Goal: Information Seeking & Learning: Understand process/instructions

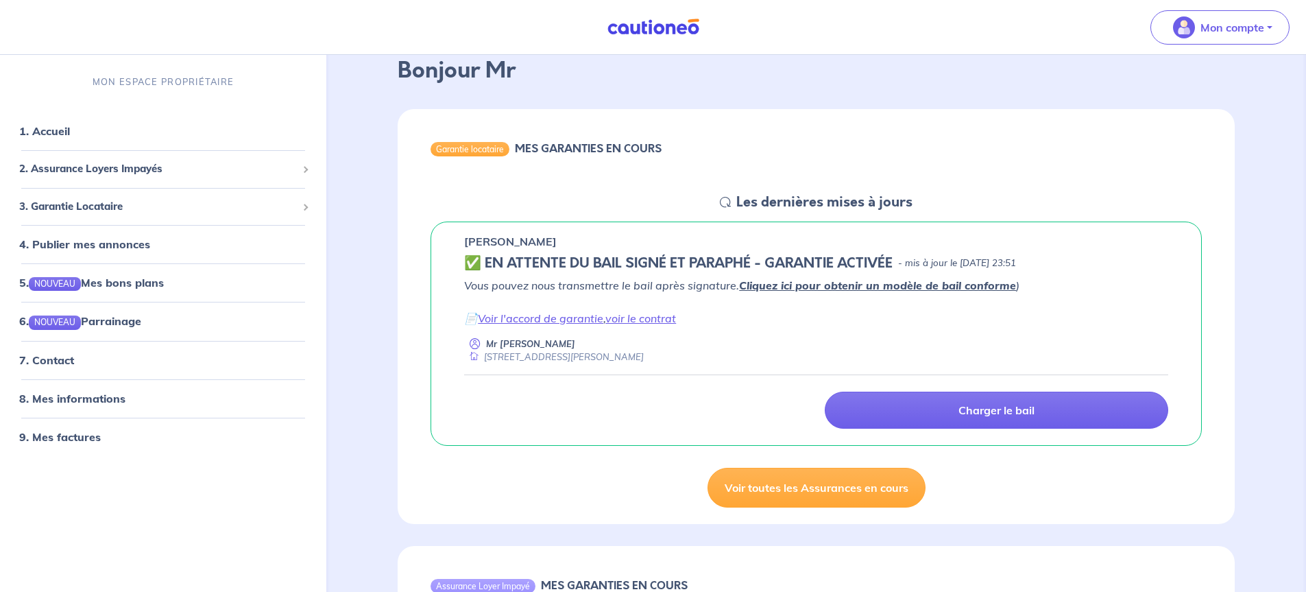
scroll to position [69, 0]
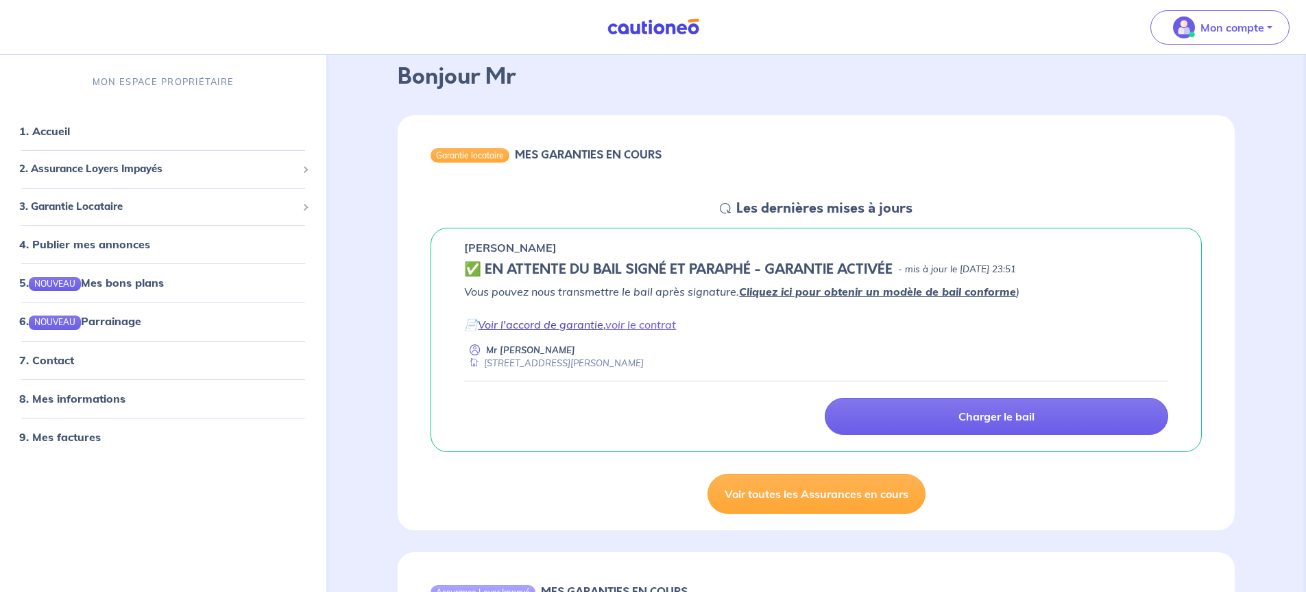
click at [588, 328] on link "Voir l'accord de garantie" at bounding box center [540, 325] width 125 height 14
click at [661, 324] on link "voir le contrat" at bounding box center [641, 325] width 71 height 14
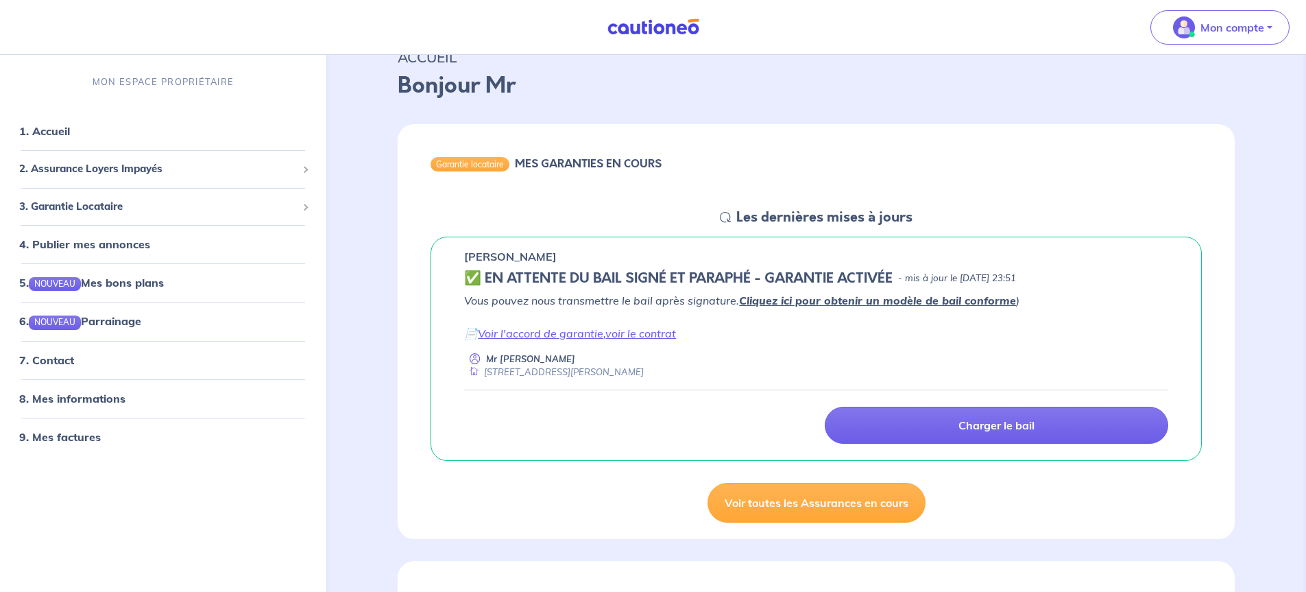
scroll to position [0, 0]
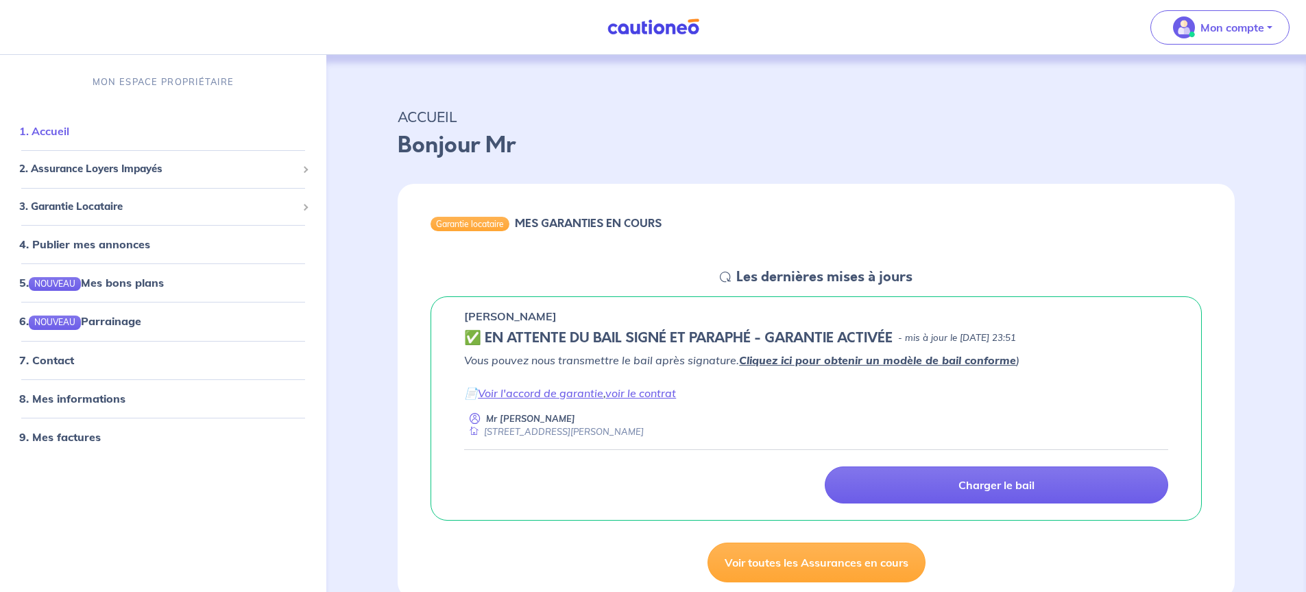
click at [58, 131] on link "1. Accueil" at bounding box center [44, 131] width 50 height 14
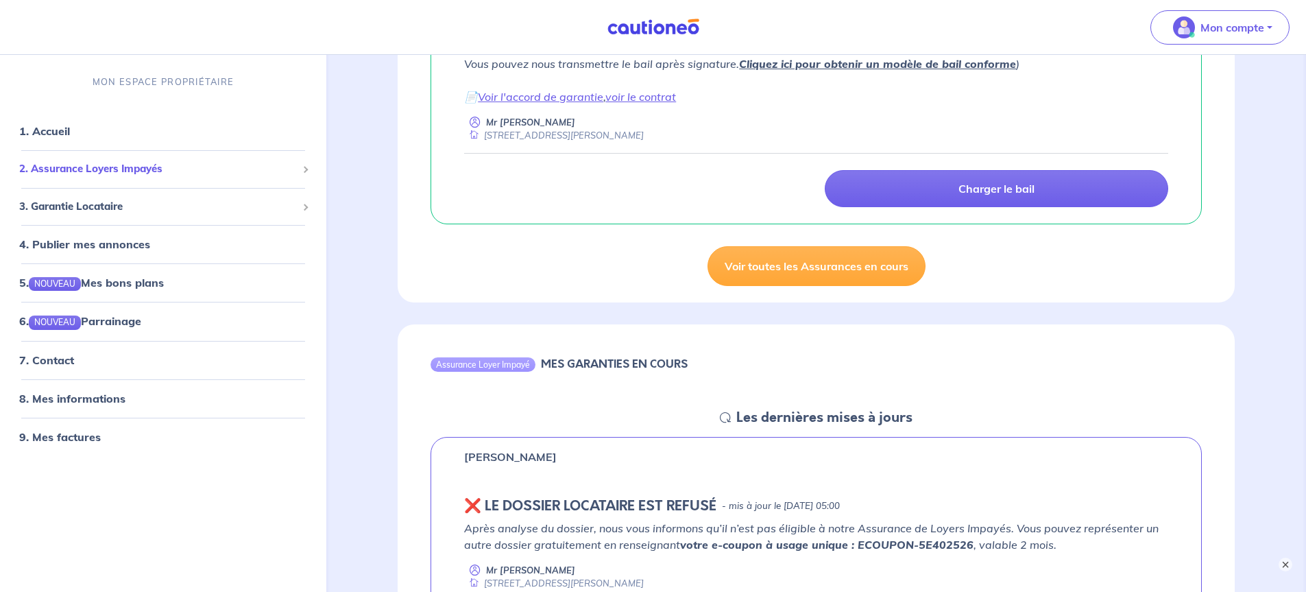
scroll to position [94, 0]
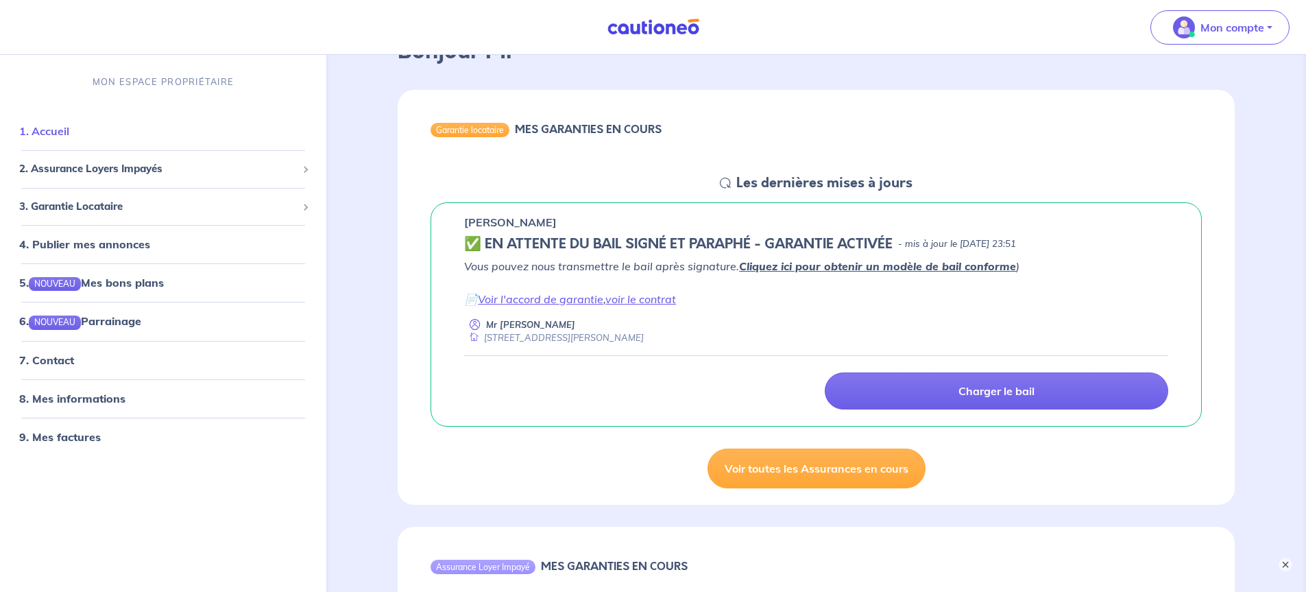
click at [45, 132] on link "1. Accueil" at bounding box center [44, 131] width 50 height 14
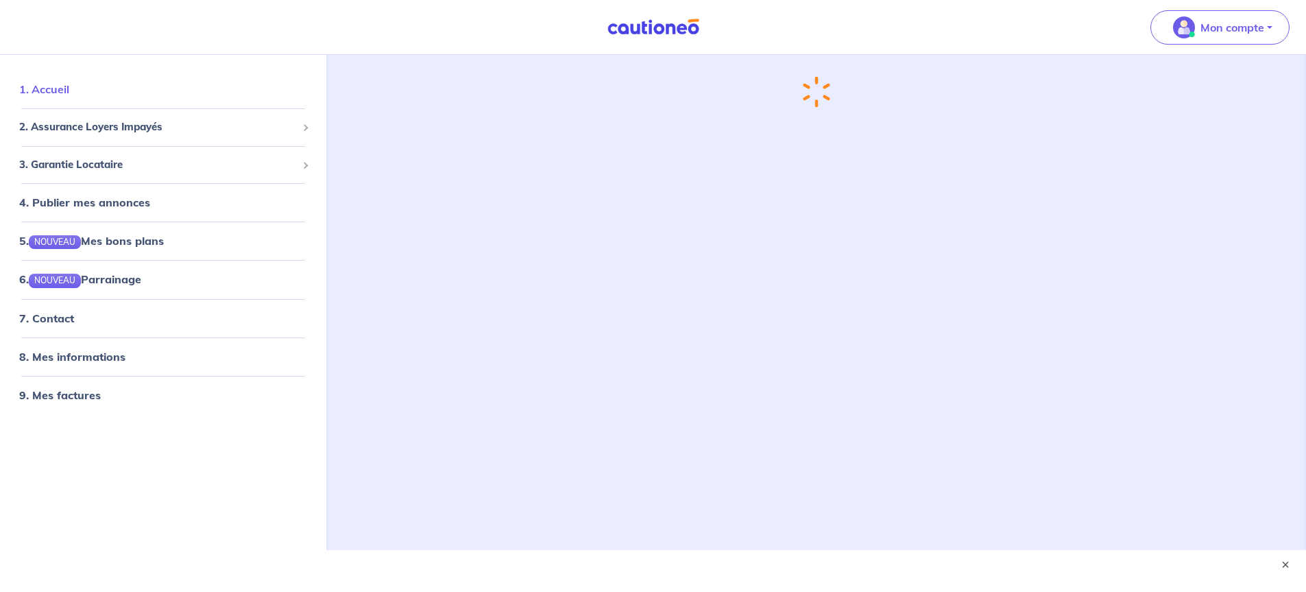
scroll to position [0, 0]
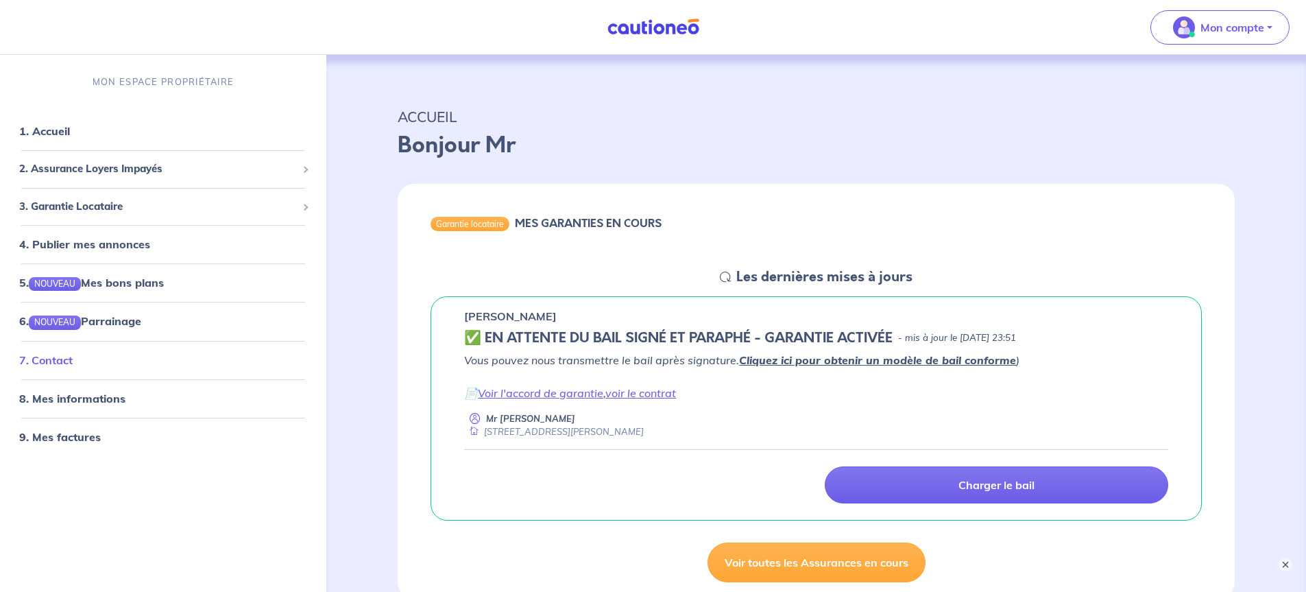
click at [67, 362] on link "7. Contact" at bounding box center [45, 360] width 53 height 14
